Goal: Task Accomplishment & Management: Use online tool/utility

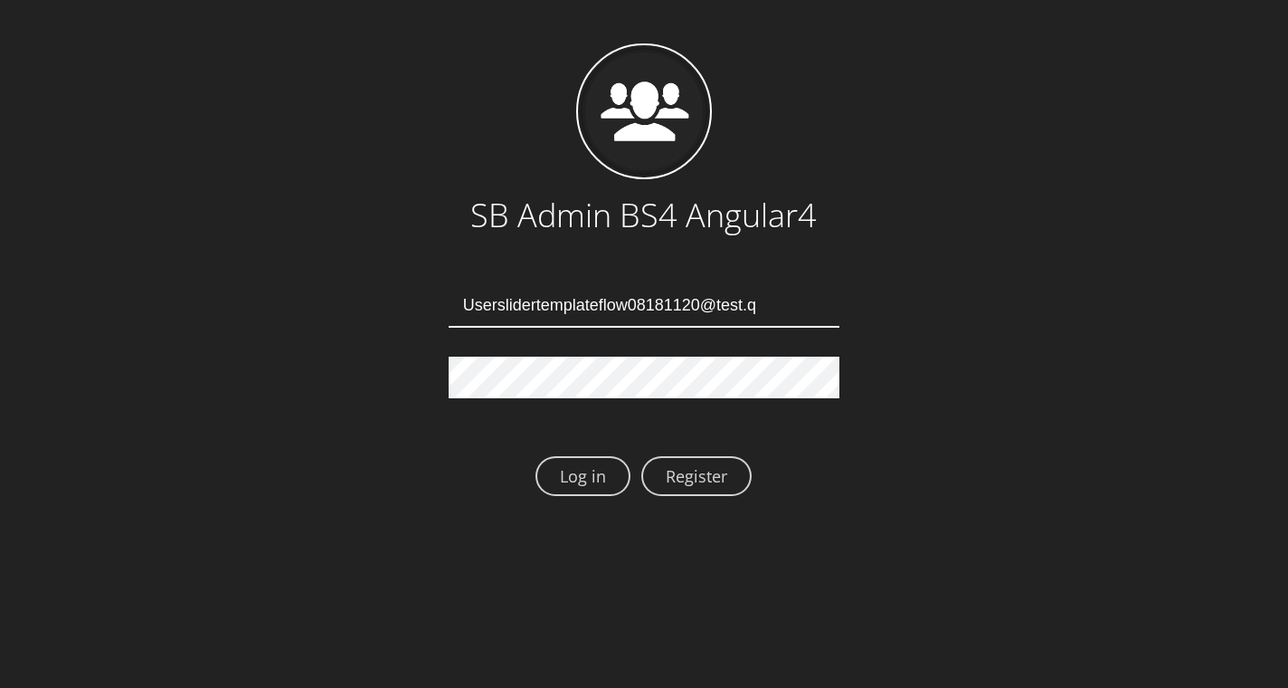
type input "[EMAIL_ADDRESS][DOMAIN_NAME]"
type input "Userslidertemplateflow08181124@test.qa"
